Goal: Transaction & Acquisition: Download file/media

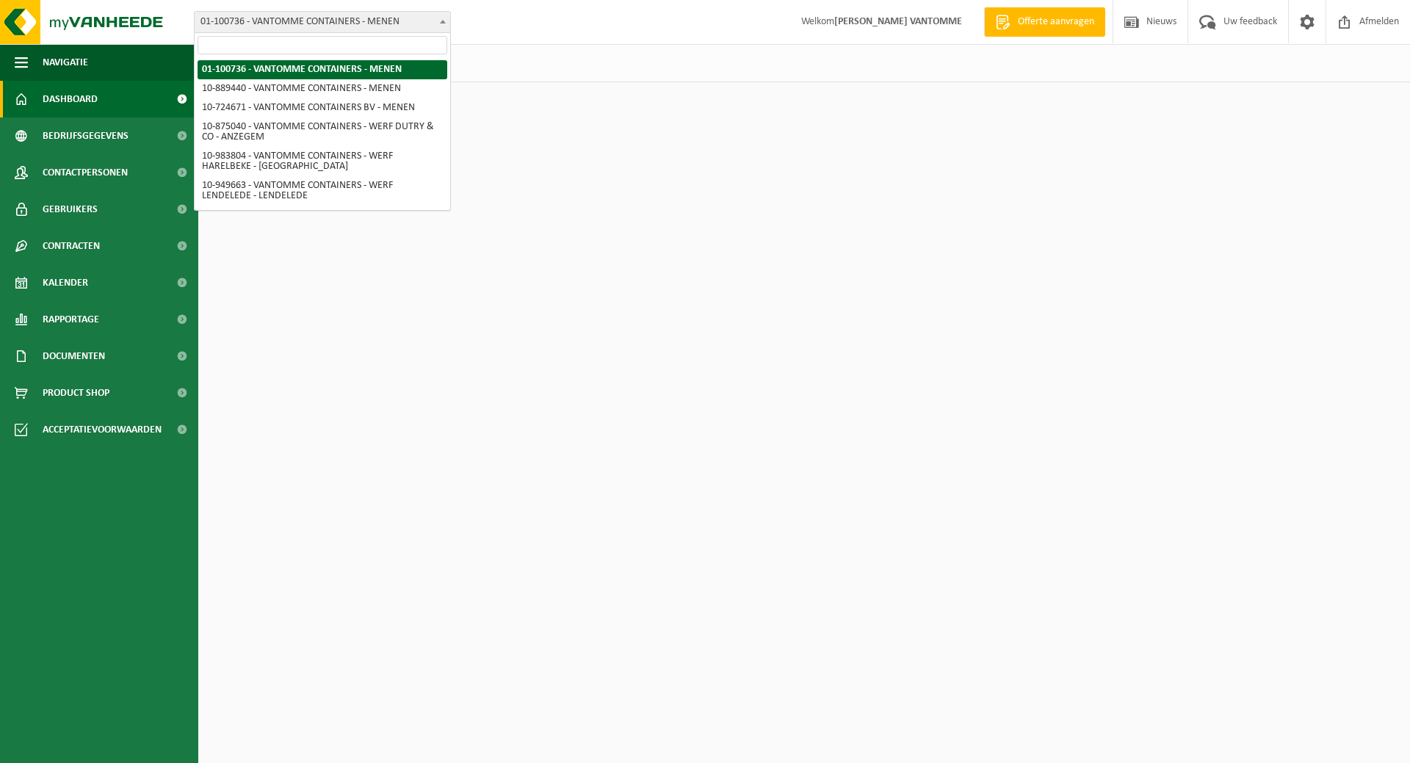
click at [343, 21] on span "01-100736 - VANTOMME CONTAINERS - MENEN" at bounding box center [323, 22] width 256 height 21
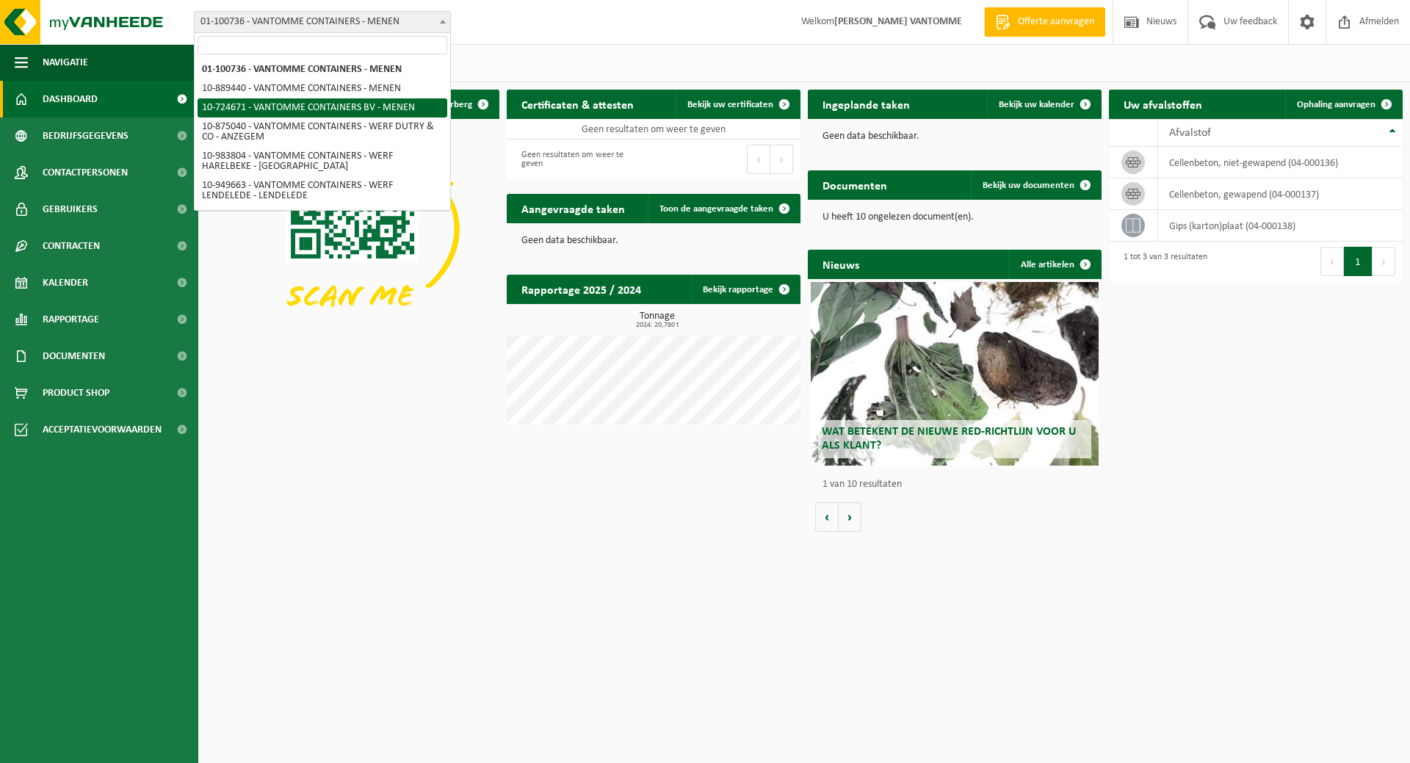
select select "33527"
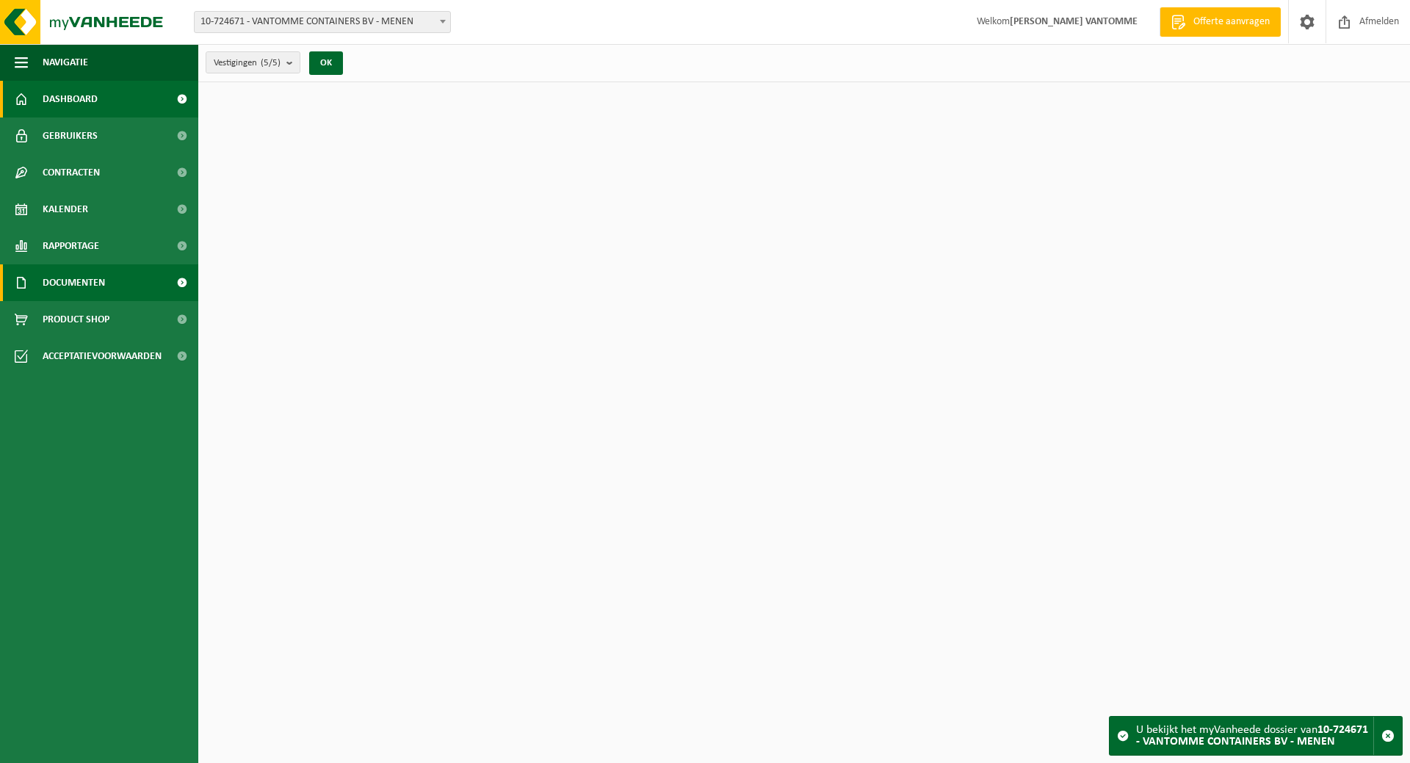
click at [62, 280] on span "Documenten" at bounding box center [74, 282] width 62 height 37
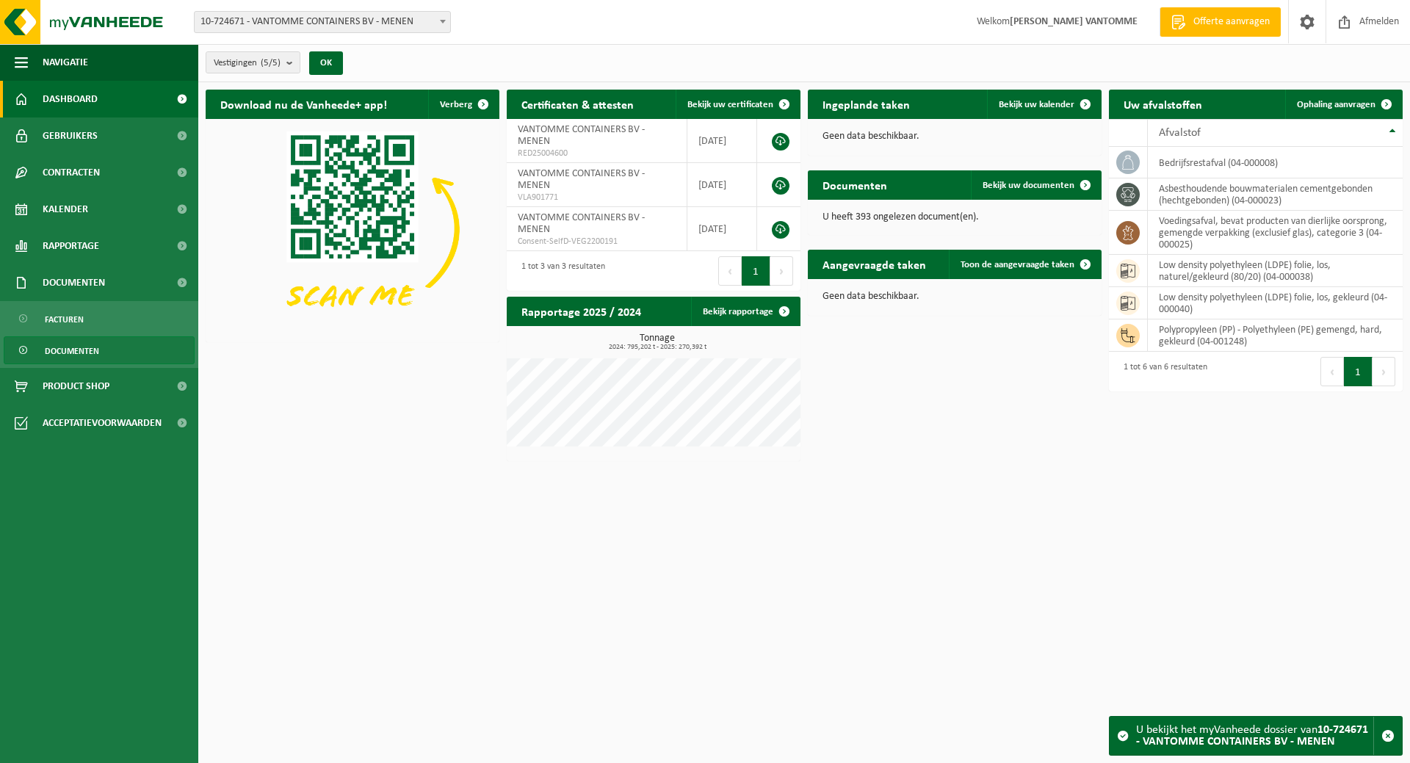
click at [71, 353] on span "Documenten" at bounding box center [72, 351] width 54 height 28
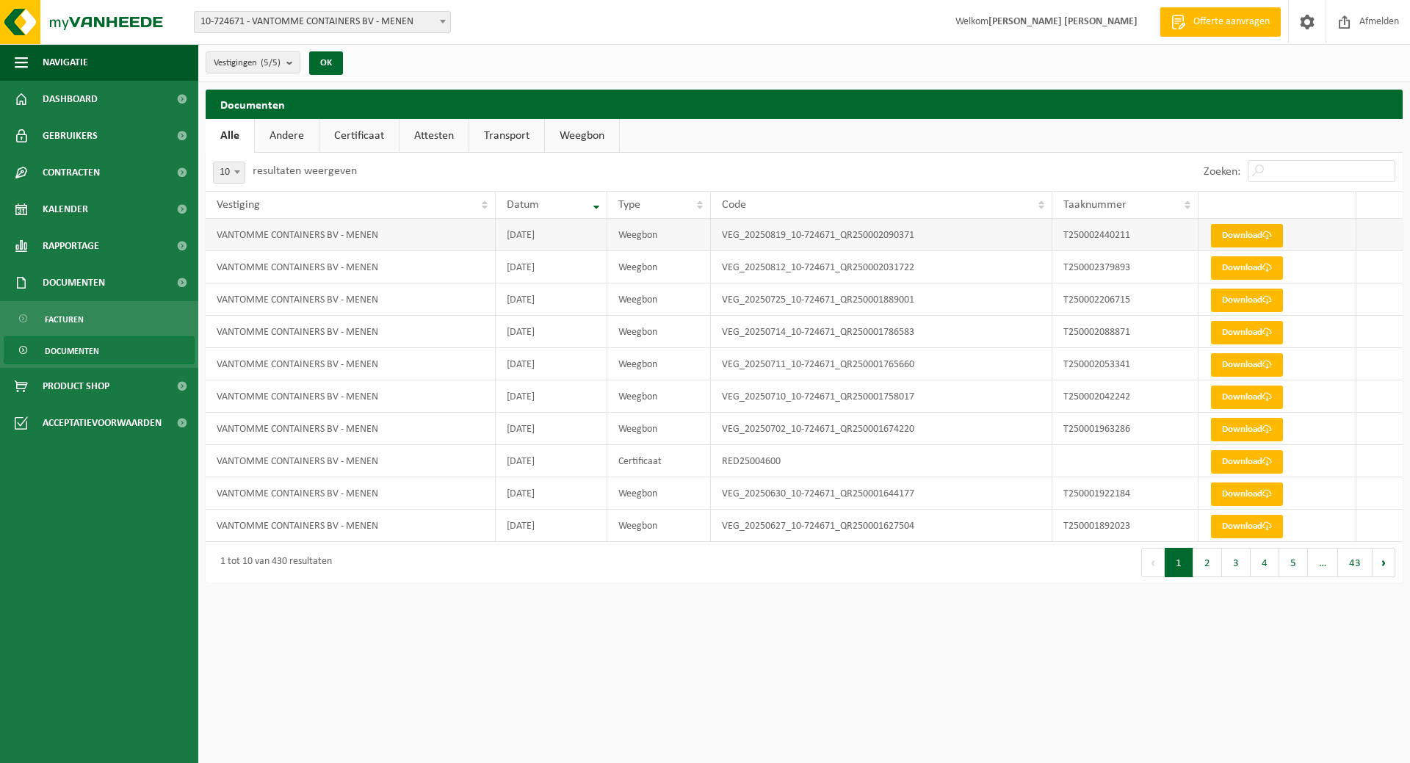
click at [1231, 233] on link "Download" at bounding box center [1247, 235] width 72 height 23
